Goal: Task Accomplishment & Management: Manage account settings

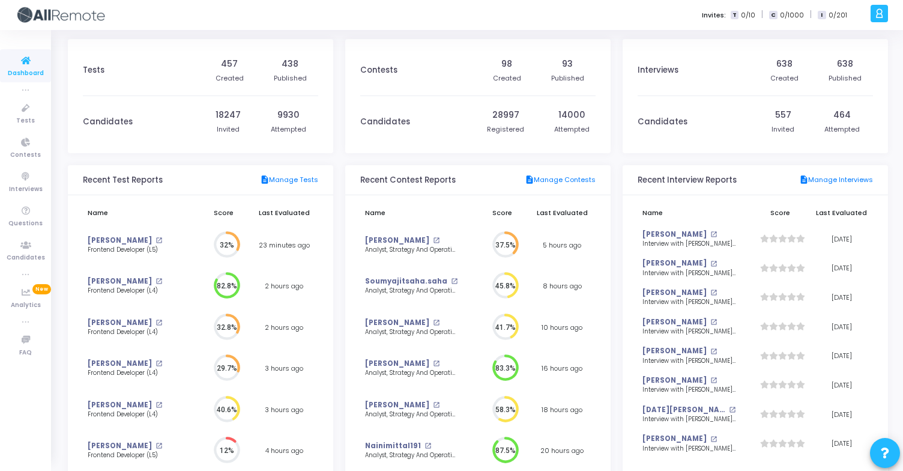
click at [874, 16] on div at bounding box center [879, 13] width 17 height 17
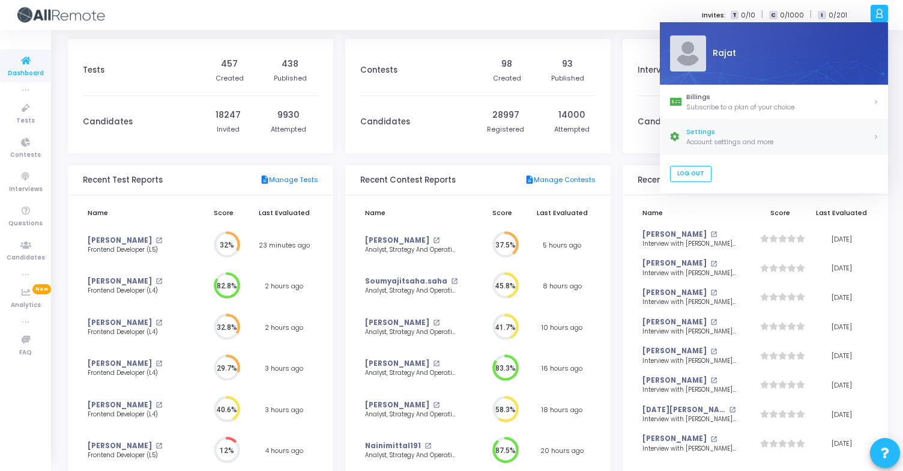
click at [744, 134] on div "Settings" at bounding box center [780, 132] width 187 height 10
select select "91"
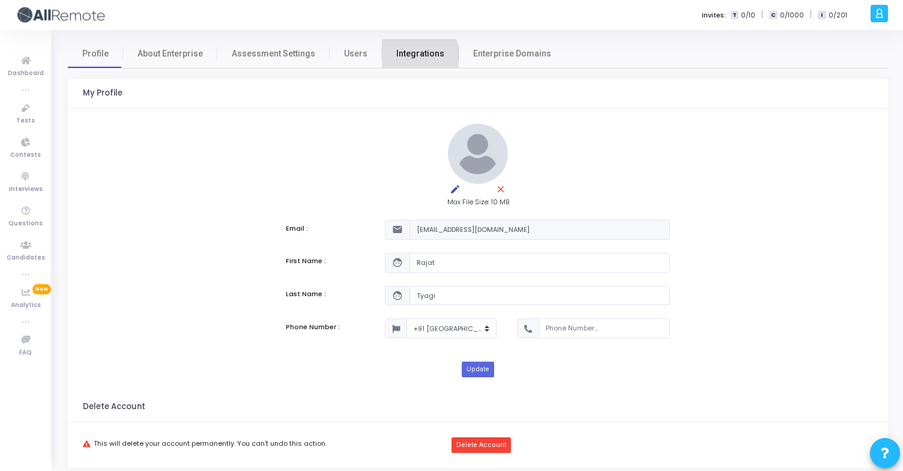
click at [409, 61] on link "Integrations" at bounding box center [420, 53] width 77 height 29
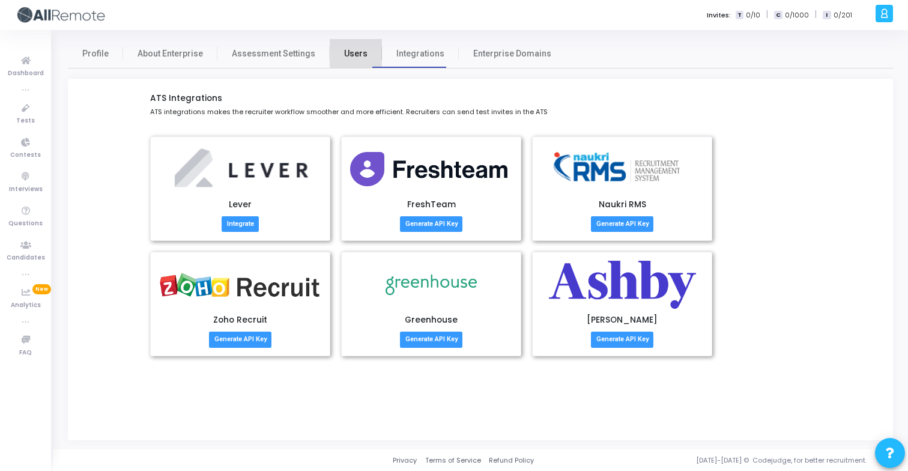
click at [370, 51] on link "Users" at bounding box center [356, 53] width 52 height 29
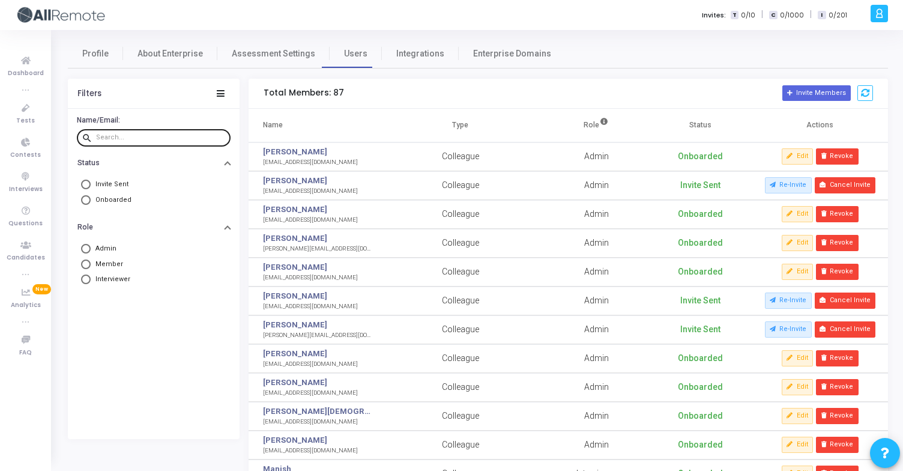
click at [157, 135] on input "text" at bounding box center [161, 137] width 130 height 7
type input "rajat"
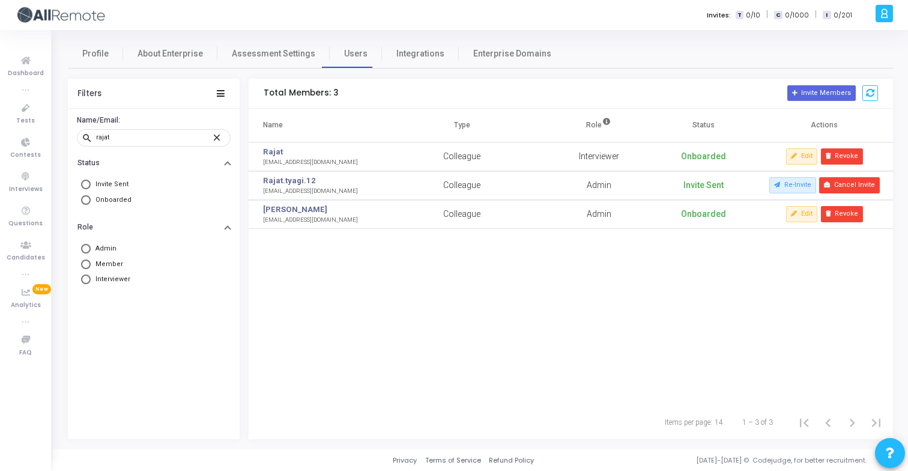
click at [346, 261] on div "Name Type Role Status Actions Rajat rajatsh@payoneer.com Colleague Interviewer …" at bounding box center [571, 257] width 645 height 297
click at [303, 220] on div "[EMAIL_ADDRESS][DOMAIN_NAME]" at bounding box center [310, 220] width 95 height 9
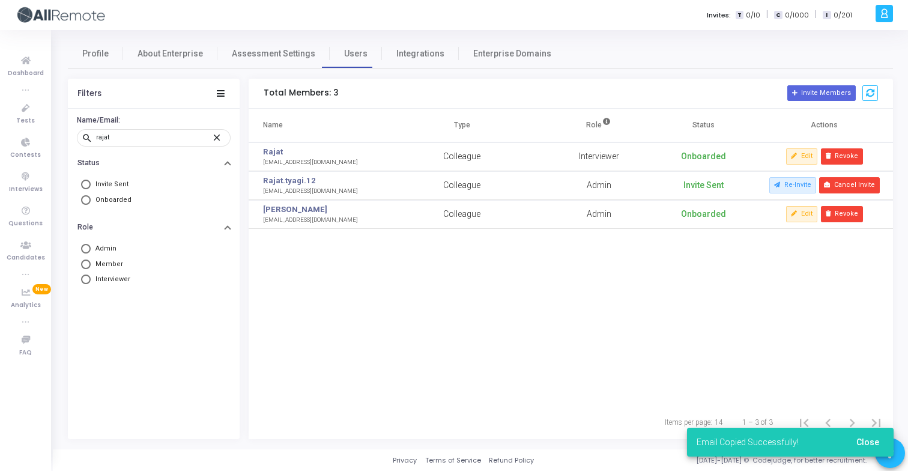
click at [303, 220] on div "[EMAIL_ADDRESS][DOMAIN_NAME]" at bounding box center [310, 220] width 95 height 9
click at [799, 216] on button "Edit" at bounding box center [801, 214] width 31 height 16
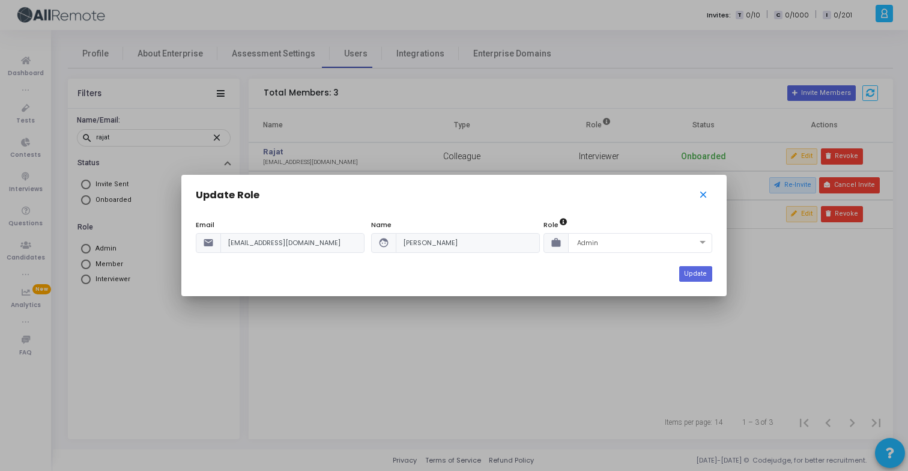
click at [703, 194] on mat-icon "close" at bounding box center [705, 196] width 14 height 14
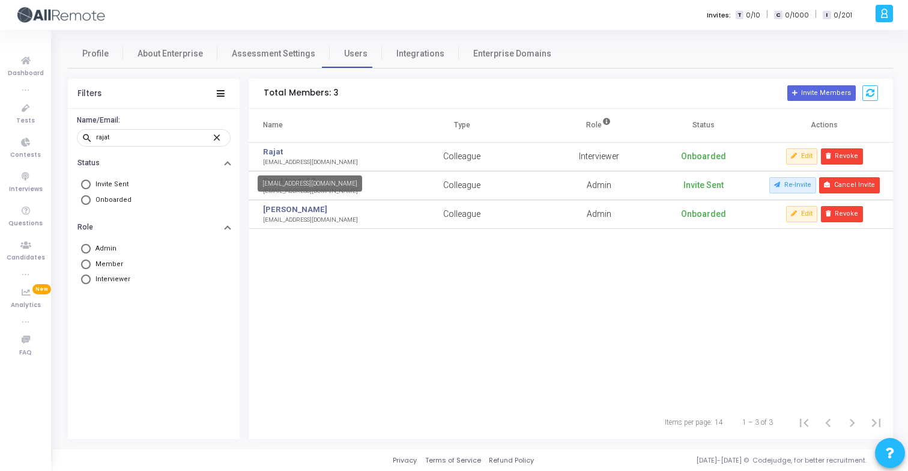
click at [299, 163] on div "rajatsh@payoneer.com" at bounding box center [310, 162] width 95 height 9
type textarea "rajatsh@payoneer.com"
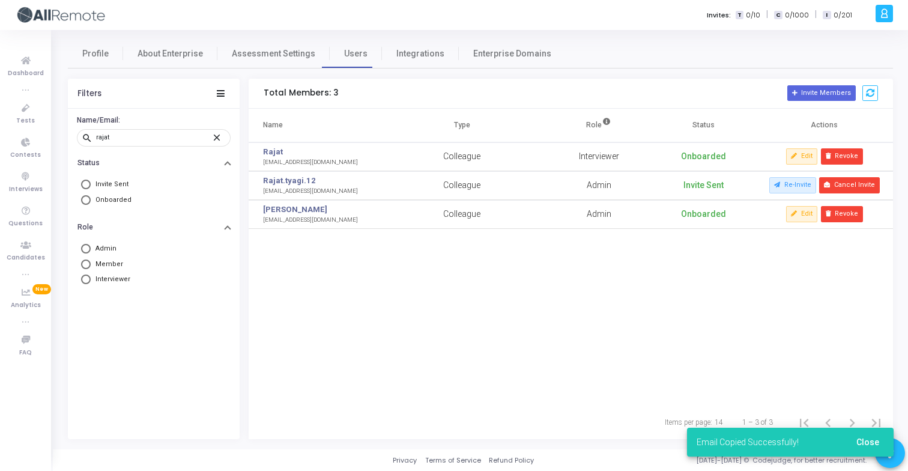
click at [887, 17] on icon at bounding box center [884, 14] width 9 height 14
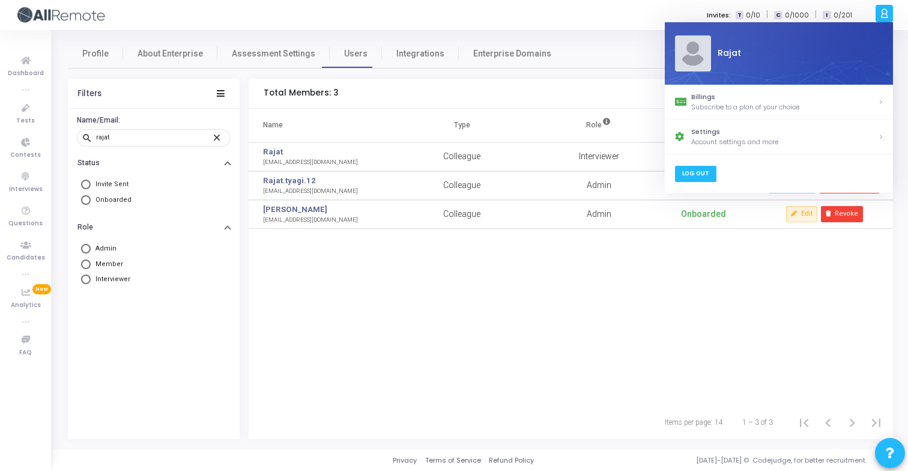
click at [700, 175] on link "Log Out" at bounding box center [695, 174] width 41 height 16
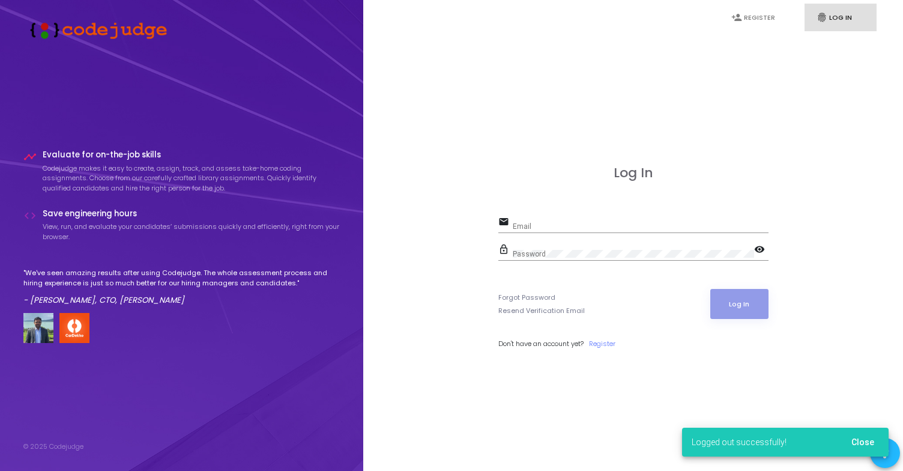
click at [593, 222] on div "Email" at bounding box center [641, 223] width 256 height 19
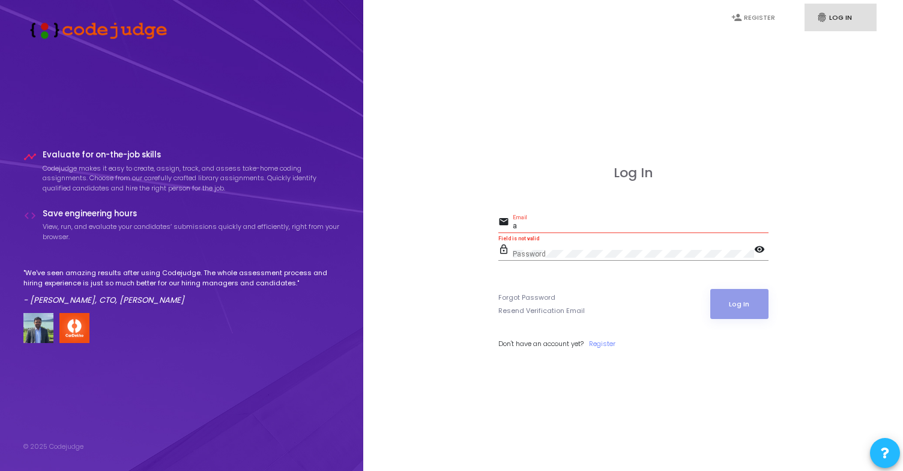
type input "akhil@codejudge.io"
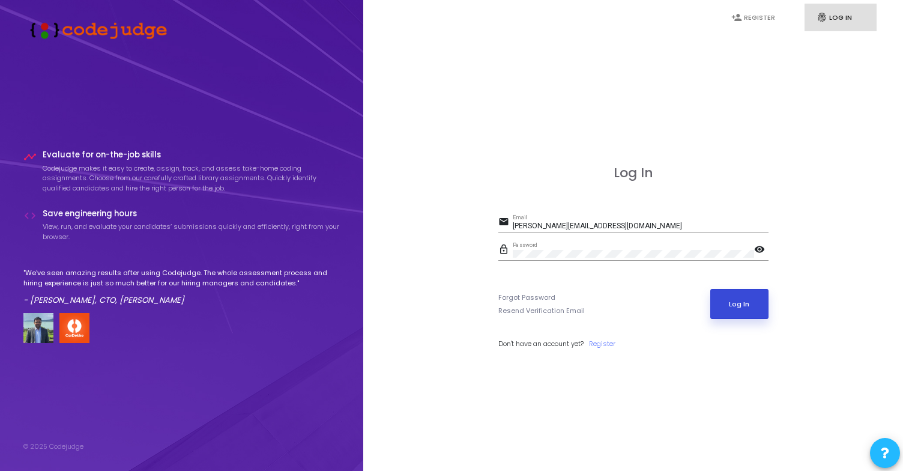
click at [731, 300] on button "Log In" at bounding box center [740, 304] width 58 height 30
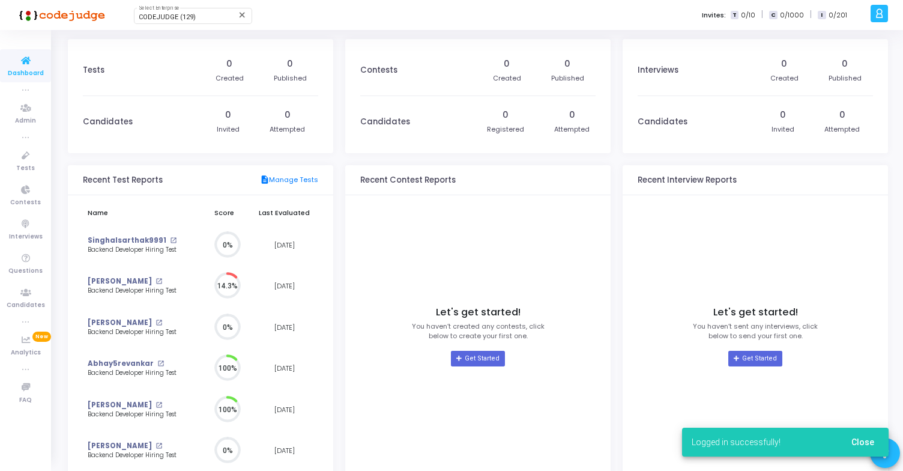
scroll to position [26, 13]
click at [169, 23] on div "CODEJUDGE (129) Select Enterprise" at bounding box center [193, 15] width 108 height 18
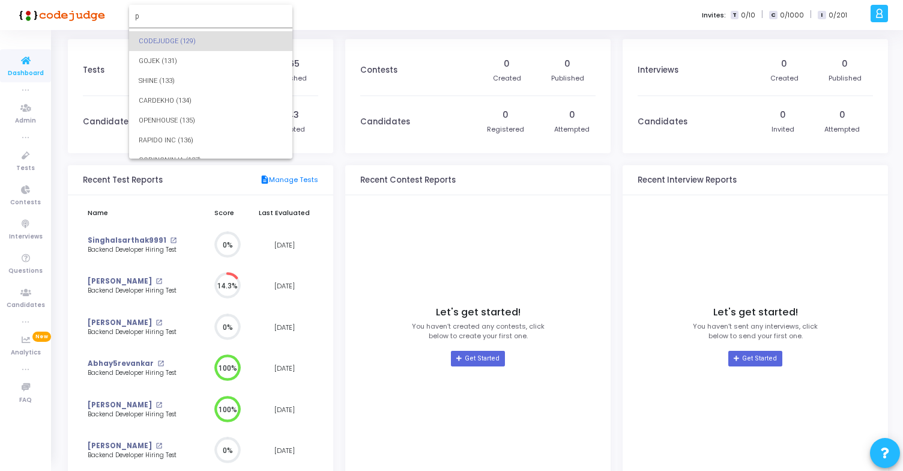
scroll to position [0, 0]
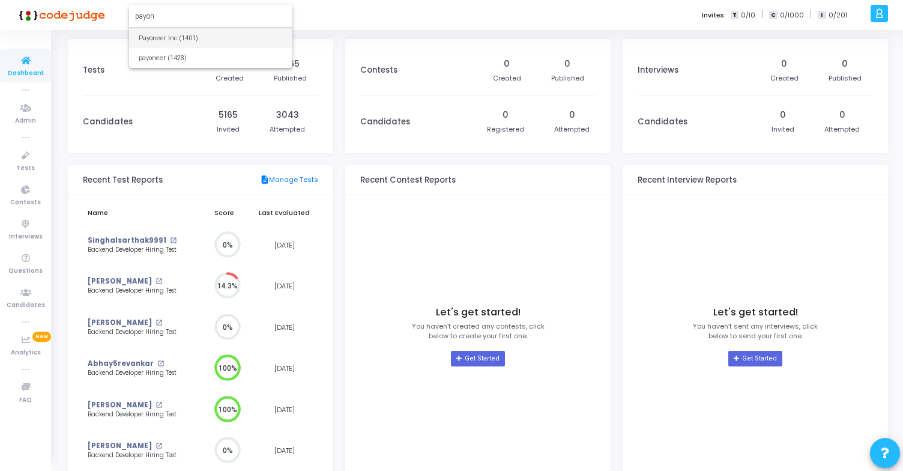
type input "payon"
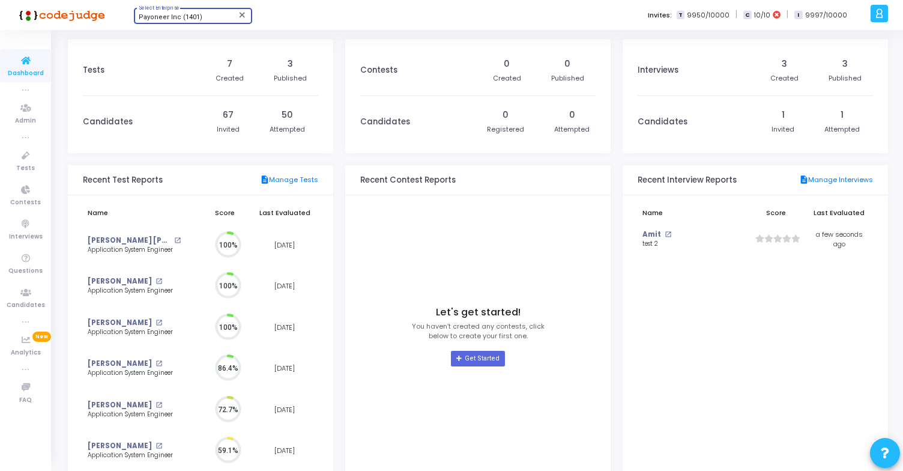
scroll to position [26, 13]
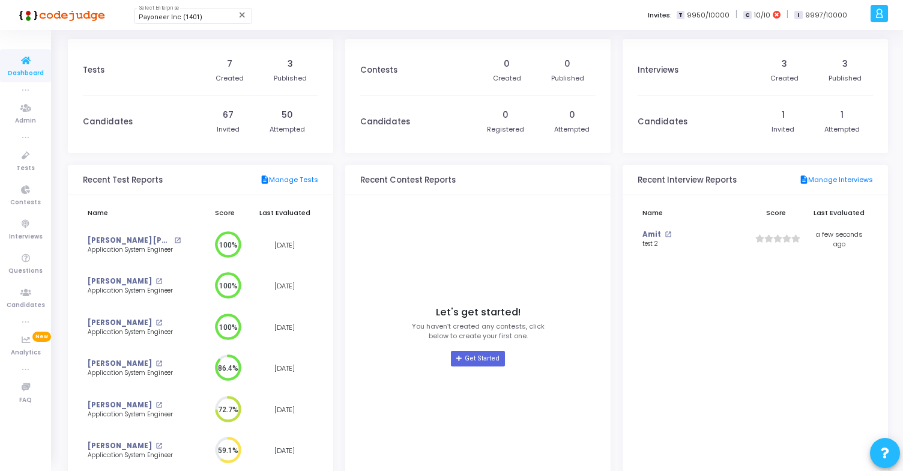
click at [876, 28] on kt-user-profile "a am.payoneer_inc Billings Subscribe to a plan of your choice Settings Account …" at bounding box center [877, 15] width 21 height 30
click at [876, 17] on icon at bounding box center [879, 14] width 9 height 14
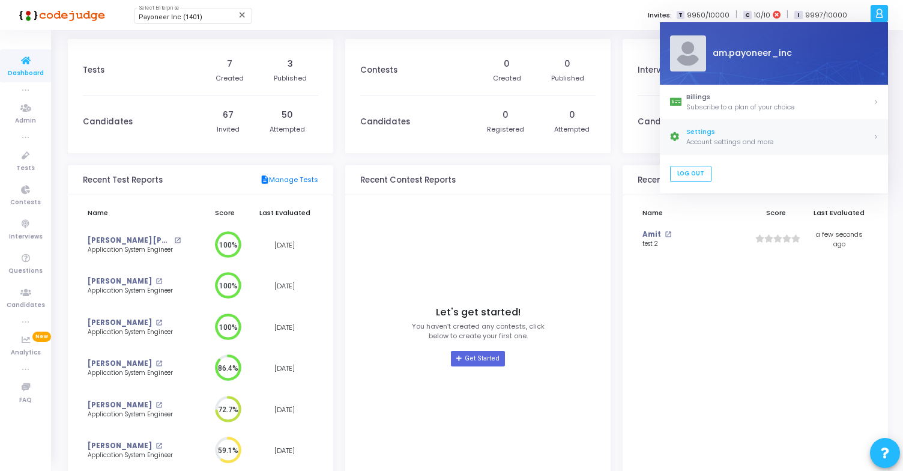
click at [759, 132] on div "Settings" at bounding box center [780, 132] width 187 height 10
select select "91"
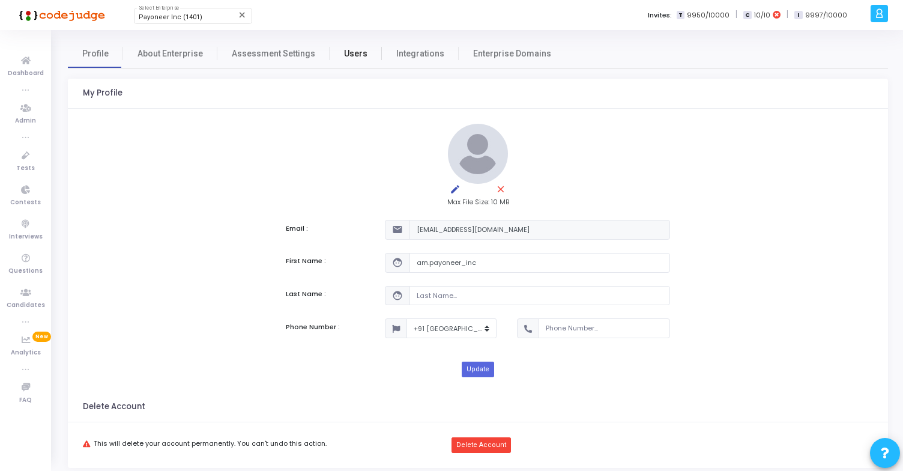
click at [344, 56] on span "Users" at bounding box center [355, 53] width 23 height 13
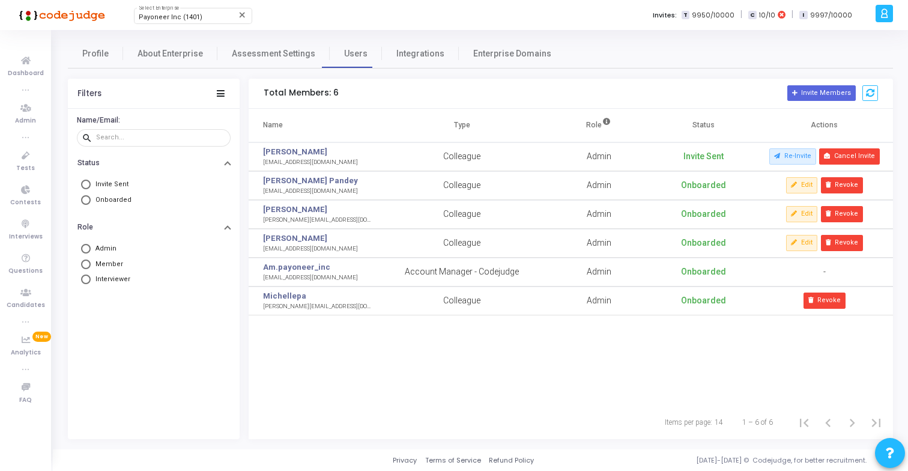
click at [402, 225] on td "Colleague" at bounding box center [462, 214] width 169 height 29
click at [884, 19] on icon at bounding box center [884, 14] width 9 height 14
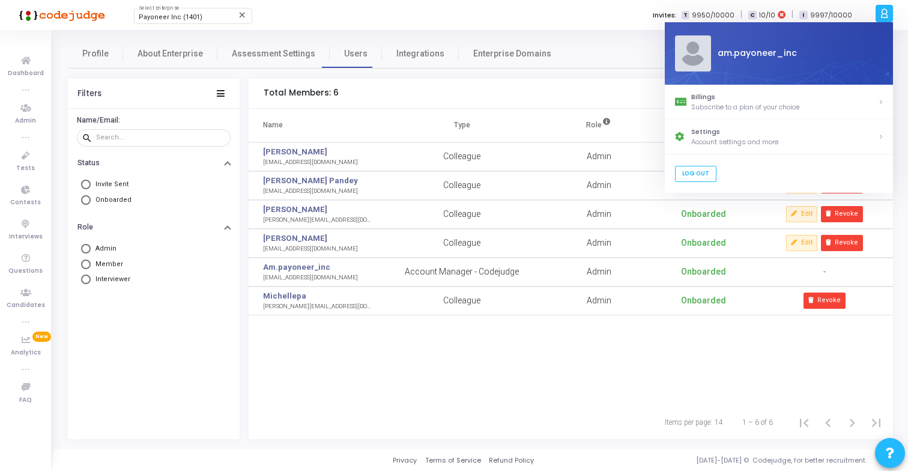
click at [586, 111] on th "Role" at bounding box center [599, 126] width 105 height 34
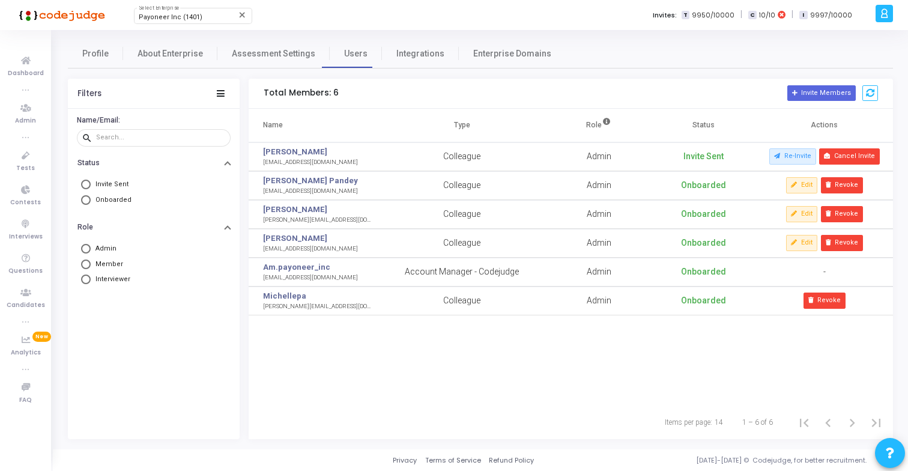
click at [882, 17] on icon at bounding box center [884, 14] width 9 height 14
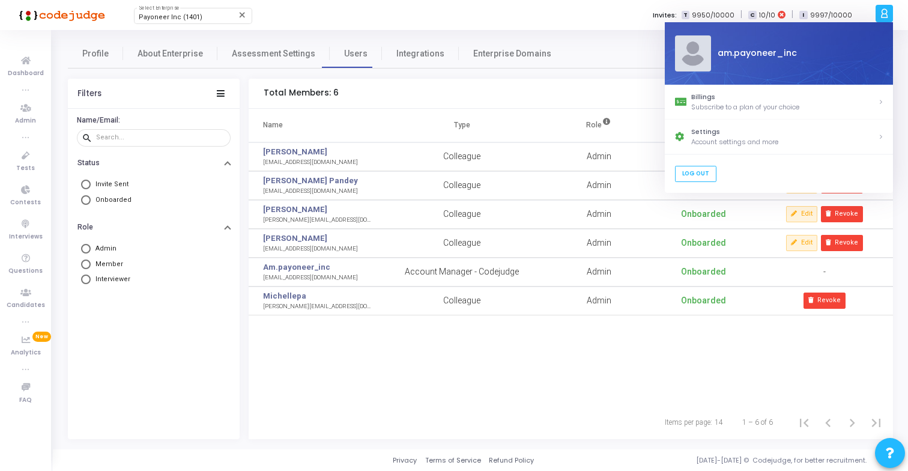
click at [371, 153] on td "Kinjal Choudhary kinjalch@payoneer.com" at bounding box center [313, 156] width 129 height 29
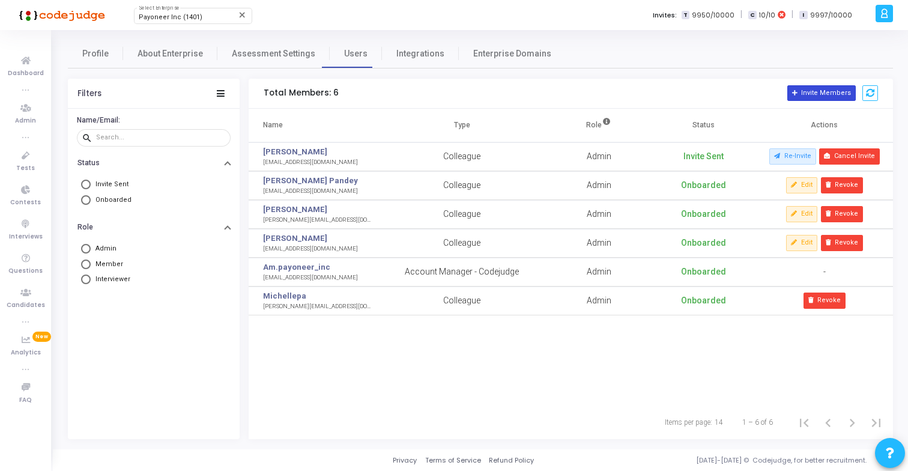
click at [822, 97] on button "Invite Members" at bounding box center [821, 93] width 68 height 16
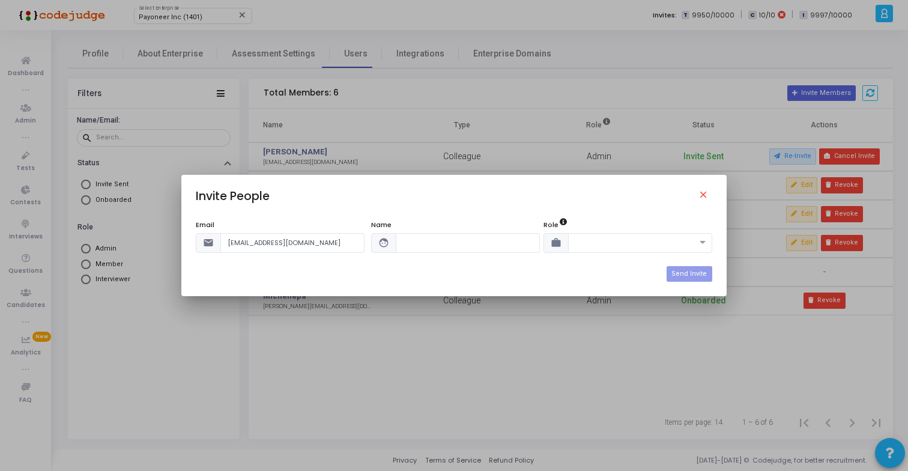
type input "rajatty@payoneer.com"
click at [421, 240] on input "text" at bounding box center [468, 243] width 144 height 20
type input "Codejudge Admin"
click at [575, 241] on input "text" at bounding box center [628, 242] width 107 height 10
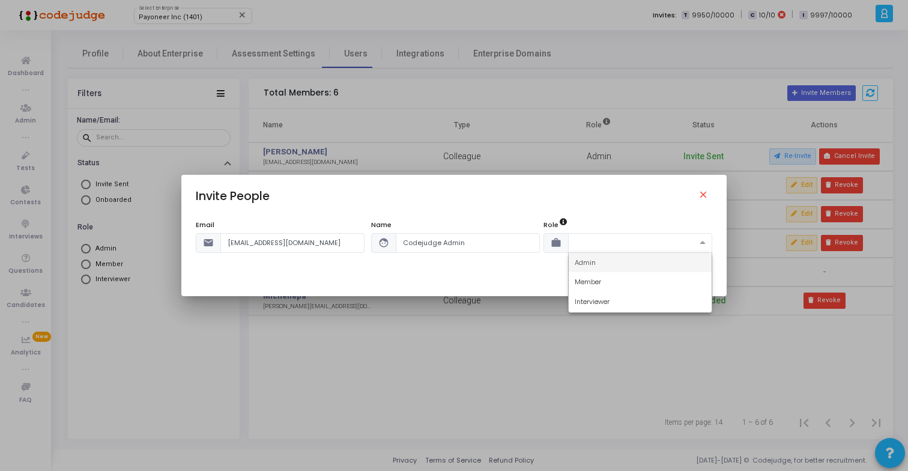
click at [598, 258] on div "Admin" at bounding box center [640, 263] width 143 height 20
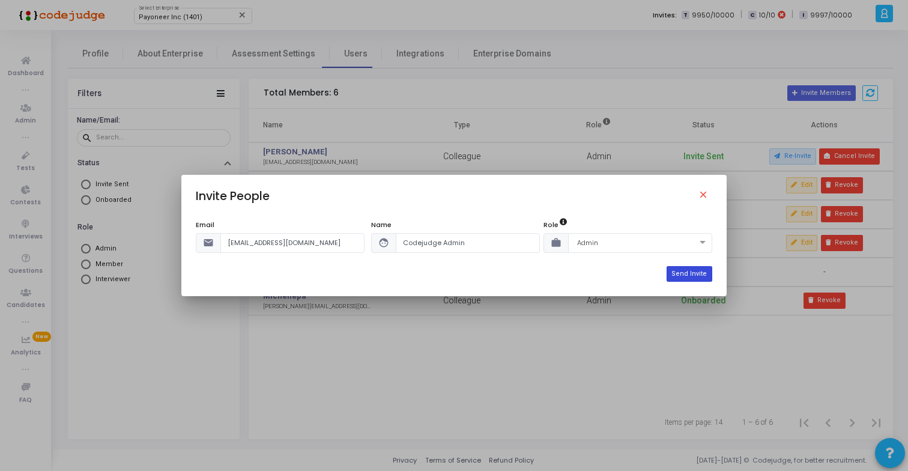
click at [691, 275] on button "Send Invite" at bounding box center [689, 274] width 45 height 16
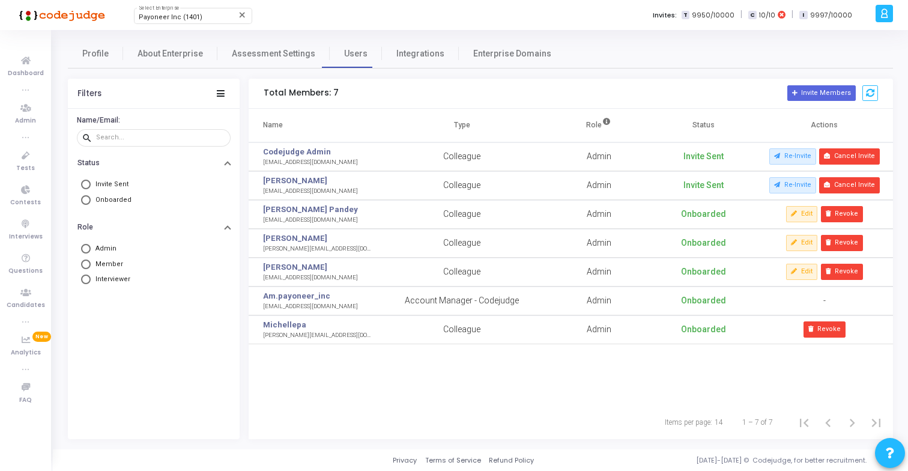
click at [890, 19] on div at bounding box center [884, 13] width 17 height 17
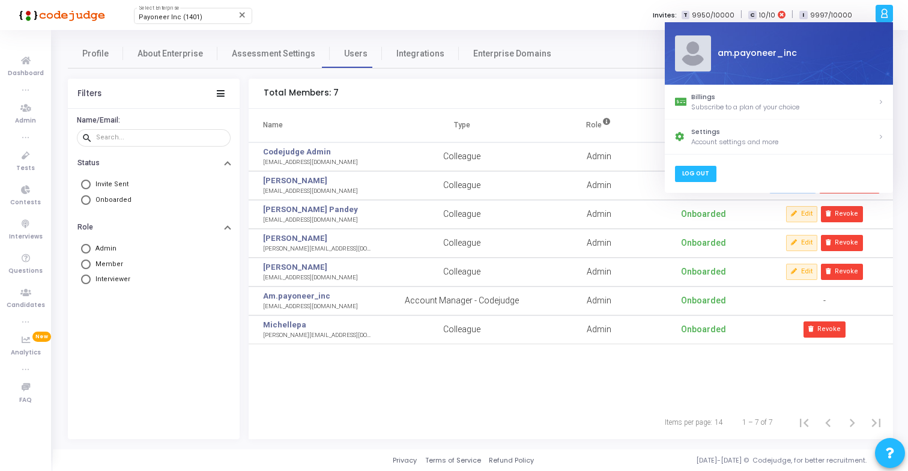
click at [694, 179] on link "Log Out" at bounding box center [695, 174] width 41 height 16
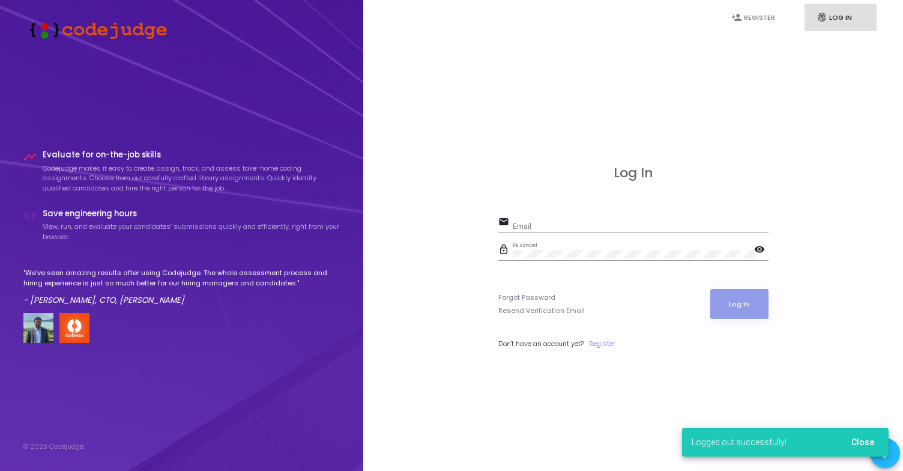
click at [758, 251] on mat-icon "visibility" at bounding box center [761, 250] width 14 height 14
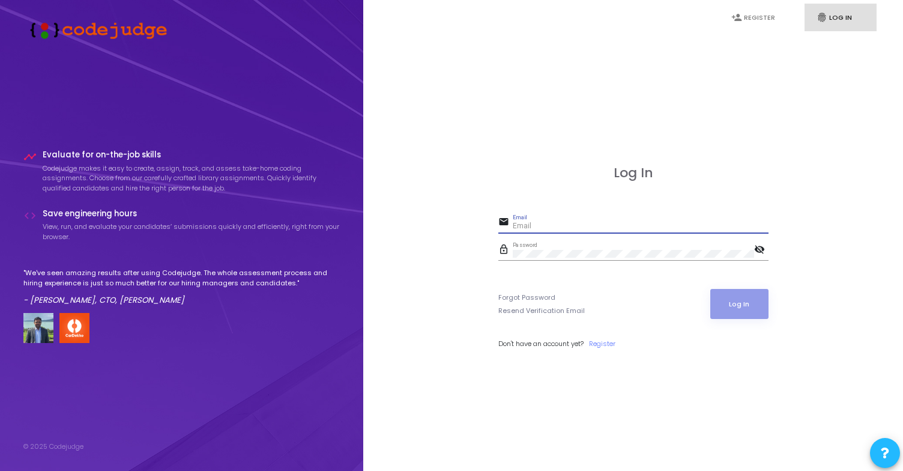
click at [547, 223] on input "Email" at bounding box center [641, 226] width 256 height 8
paste input "rajatty@payoneer.com"
type input "rajatty@payoneer.com"
click at [711, 289] on button "Log In" at bounding box center [740, 304] width 58 height 30
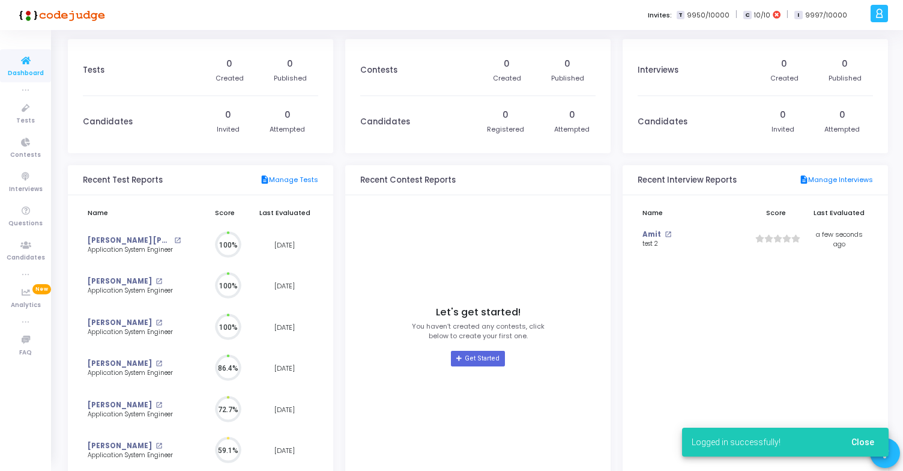
scroll to position [26, 13]
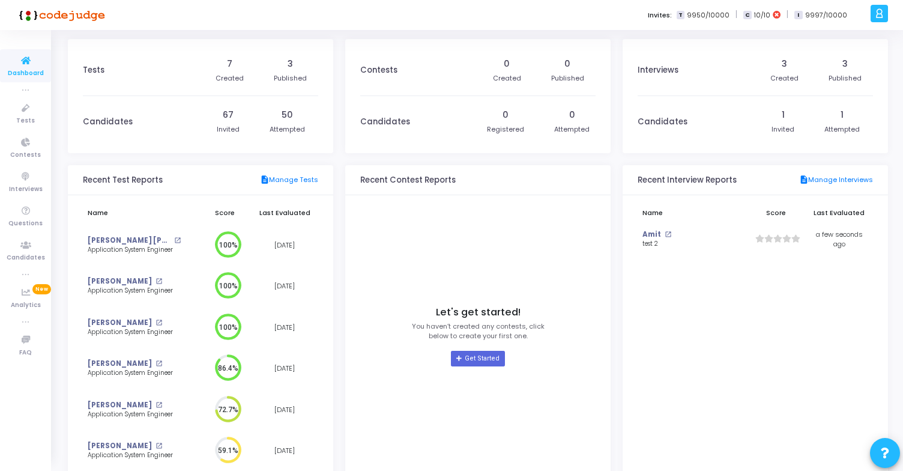
click at [878, 17] on icon at bounding box center [879, 14] width 9 height 14
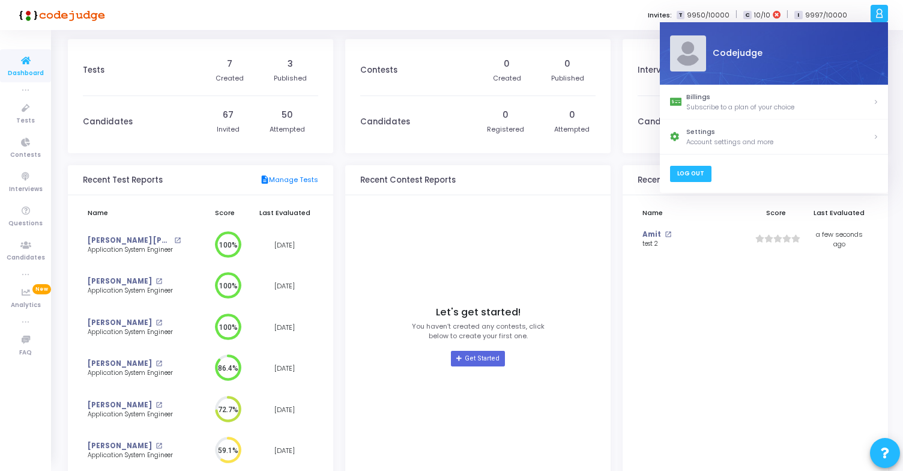
click at [698, 176] on link "Log Out" at bounding box center [690, 174] width 41 height 16
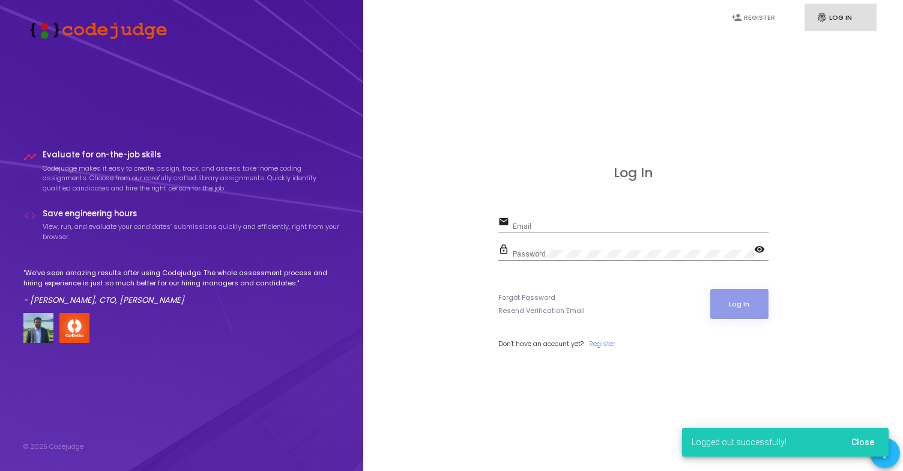
click at [557, 221] on div "Email" at bounding box center [641, 223] width 256 height 19
click at [559, 227] on input "Email" at bounding box center [641, 226] width 256 height 8
paste input "[EMAIL_ADDRESS][DOMAIN_NAME]"
type input "[EMAIL_ADDRESS][DOMAIN_NAME]"
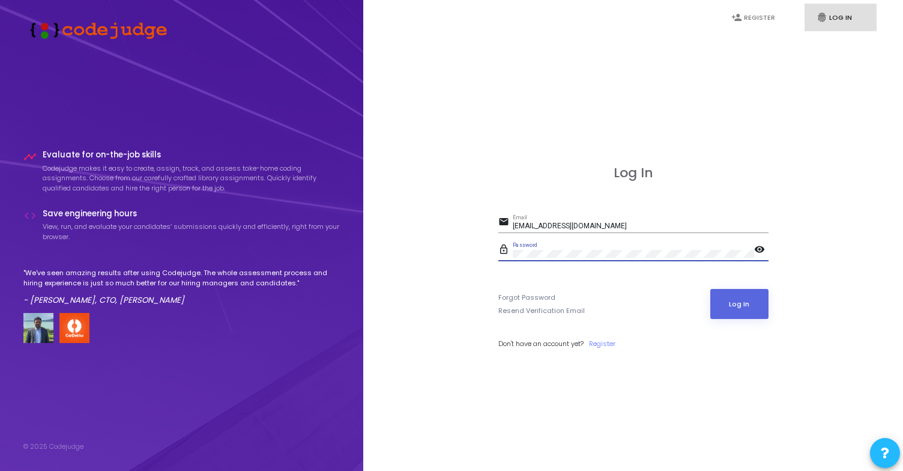
click at [711, 289] on button "Log In" at bounding box center [740, 304] width 58 height 30
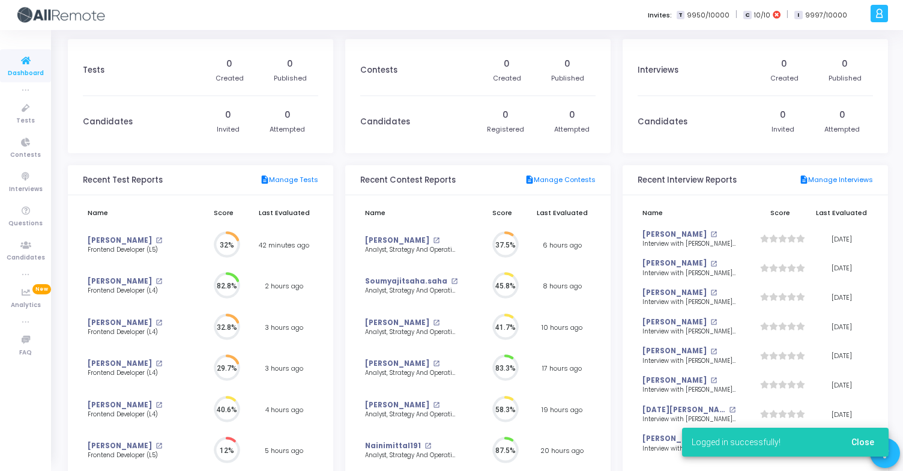
scroll to position [26, 13]
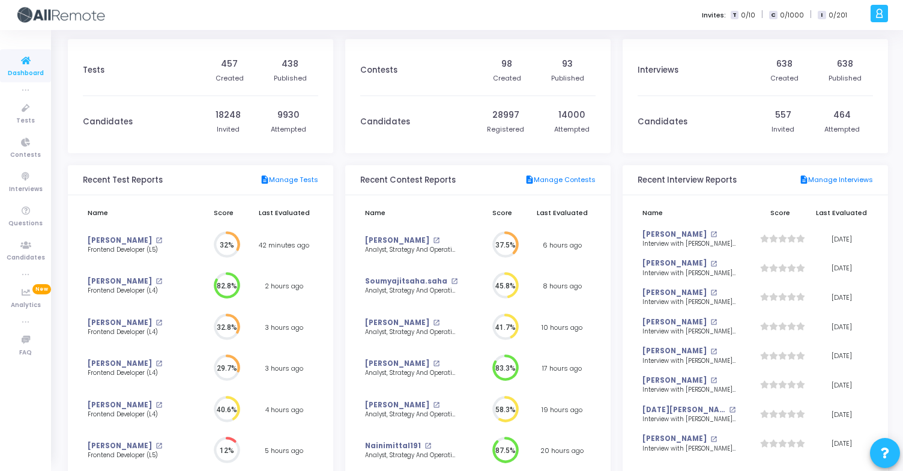
click at [881, 14] on icon at bounding box center [879, 14] width 9 height 14
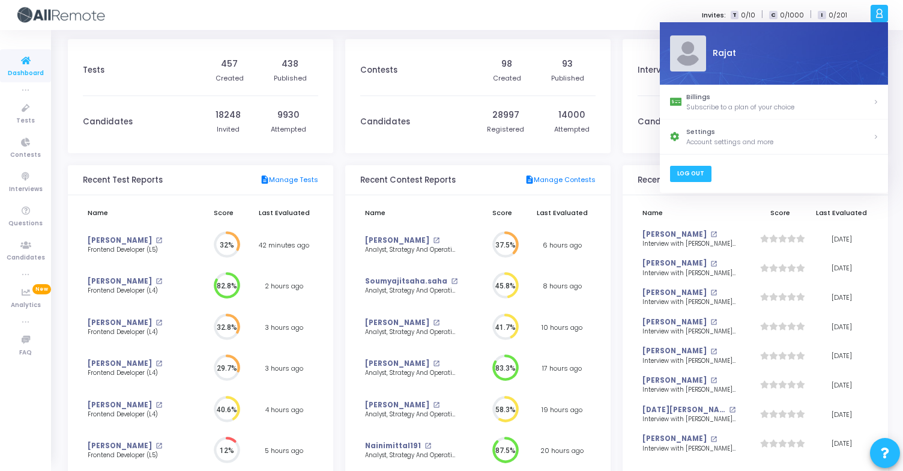
click at [687, 175] on link "Log Out" at bounding box center [690, 174] width 41 height 16
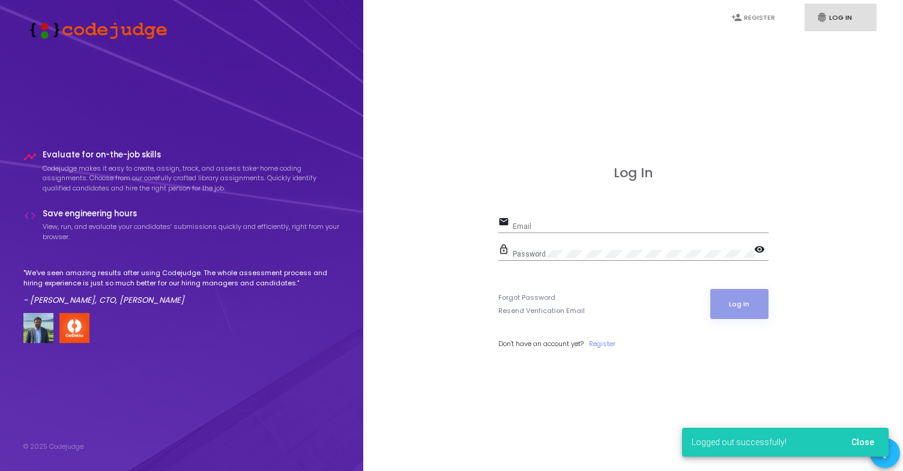
click at [579, 225] on input "Email" at bounding box center [641, 226] width 256 height 8
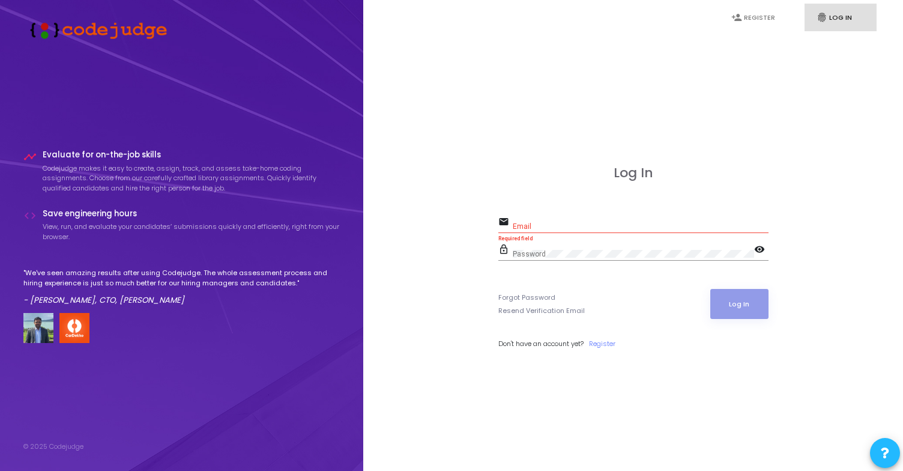
type input "[EMAIL_ADDRESS][DOMAIN_NAME]"
click at [738, 298] on button "Log In" at bounding box center [740, 304] width 58 height 30
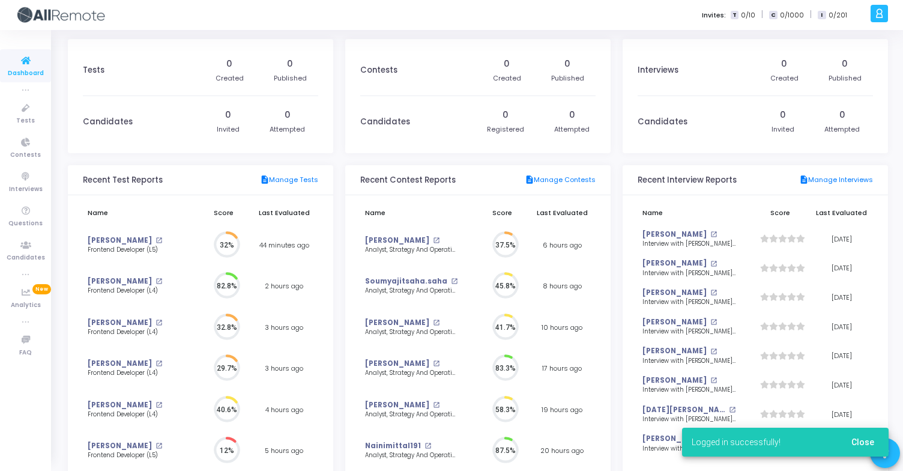
scroll to position [26, 13]
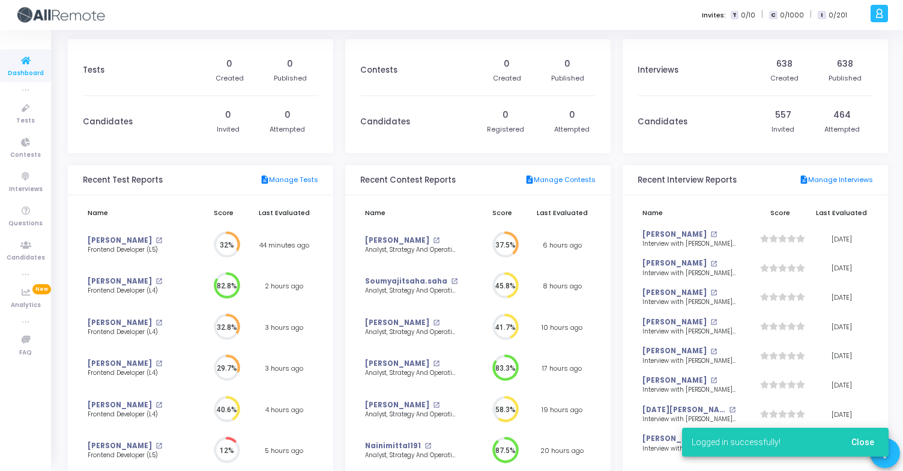
click at [878, 19] on icon at bounding box center [879, 14] width 9 height 14
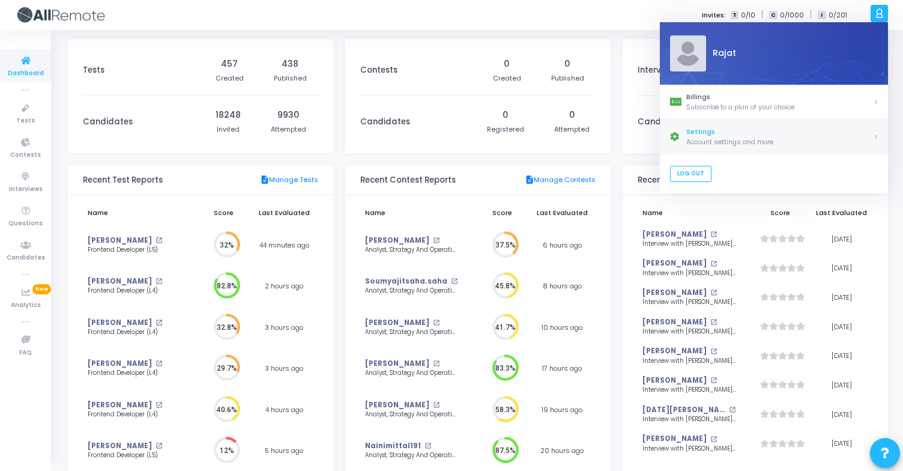
click at [718, 147] on link "Settings Account settings and more" at bounding box center [774, 137] width 228 height 35
select select "91"
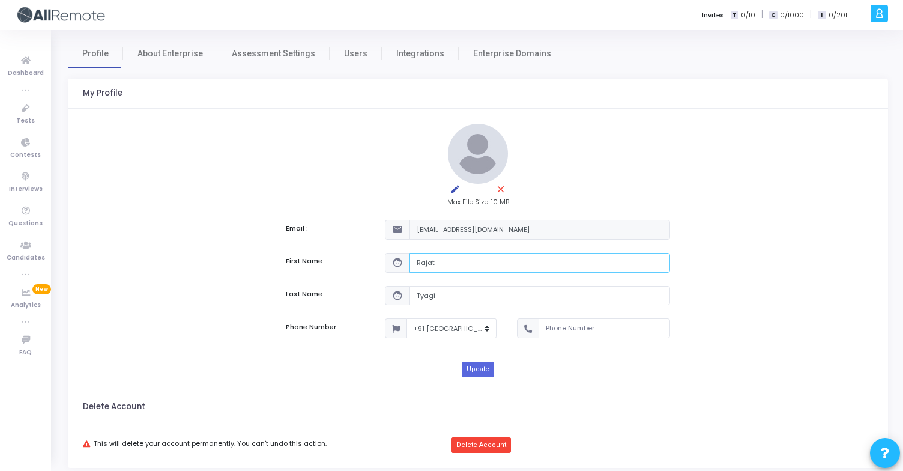
click at [449, 262] on input "Rajat" at bounding box center [540, 263] width 261 height 20
type input "Codejudge"
click at [447, 296] on input "Tyagi" at bounding box center [540, 296] width 261 height 20
type input "Admin"
click at [478, 371] on button "Update" at bounding box center [478, 370] width 32 height 16
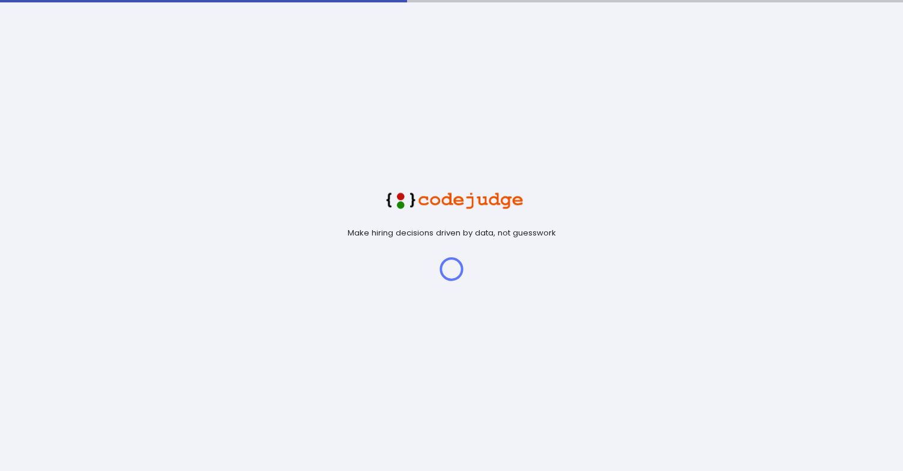
select select "91"
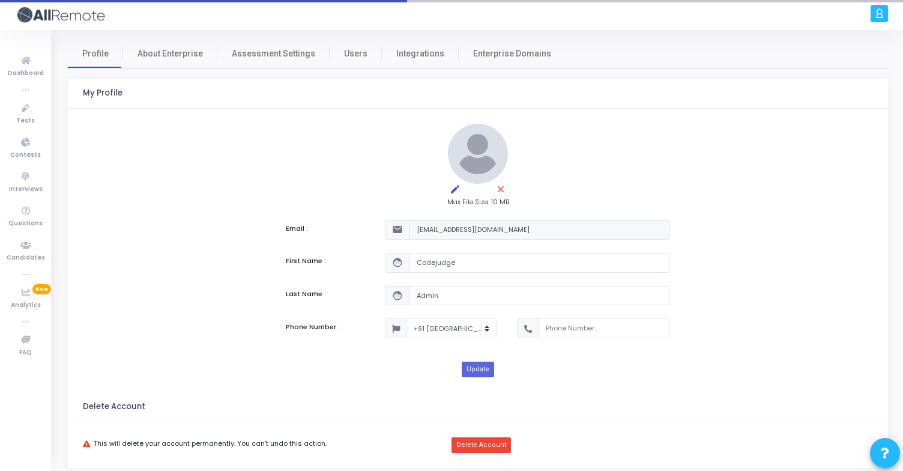
click at [878, 16] on icon at bounding box center [879, 14] width 9 height 14
